Goal: Answer question/provide support: Share knowledge or assist other users

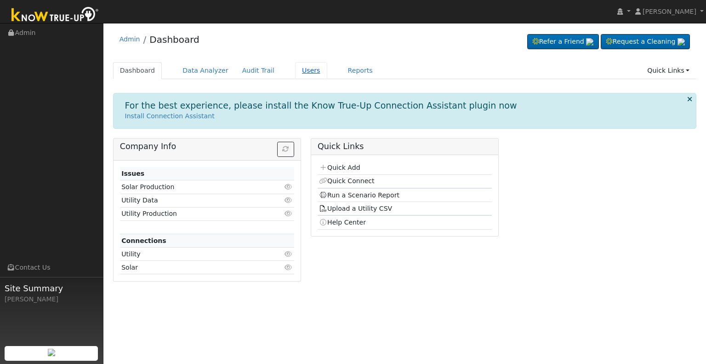
click at [297, 69] on link "Users" at bounding box center [311, 70] width 32 height 17
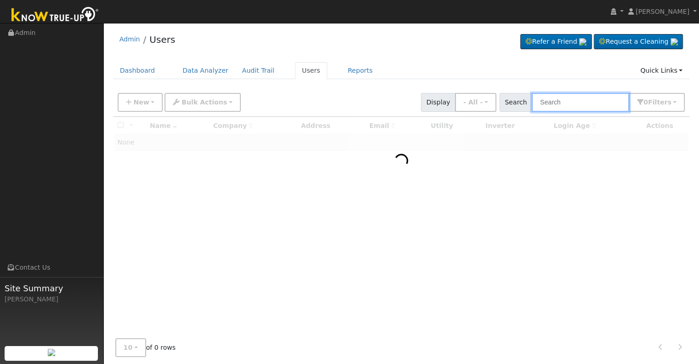
click at [583, 101] on input "text" at bounding box center [580, 102] width 97 height 19
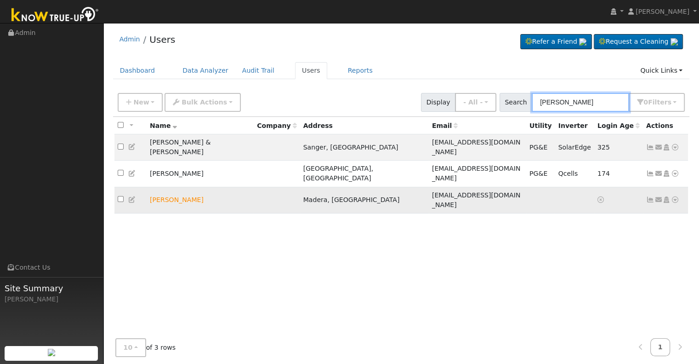
type input "[PERSON_NAME]"
click at [677, 196] on icon at bounding box center [675, 199] width 8 height 6
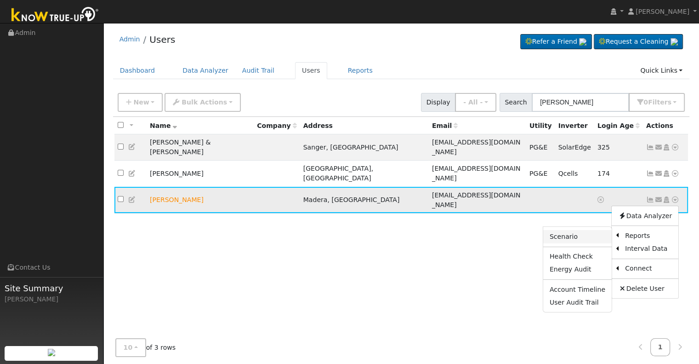
click at [585, 230] on link "Scenario" at bounding box center [577, 236] width 69 height 13
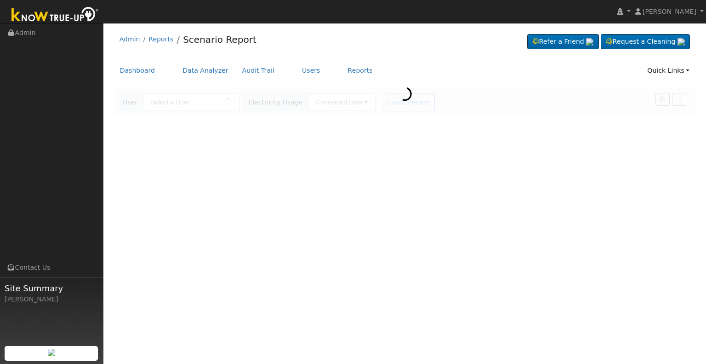
type input "[PERSON_NAME]"
